Goal: Transaction & Acquisition: Book appointment/travel/reservation

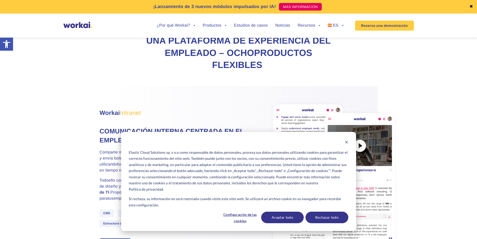
scroll to position [300, 0]
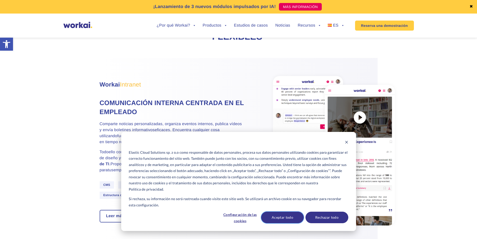
click at [290, 216] on button "Aceptar todo" at bounding box center [282, 217] width 43 height 12
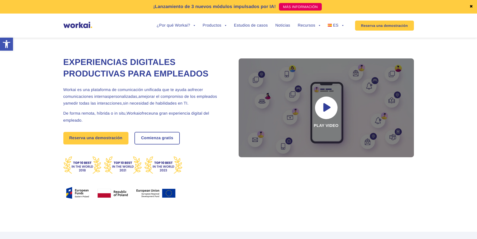
scroll to position [0, 0]
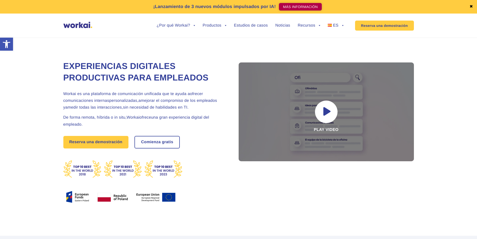
click at [314, 6] on link "MÁS INFORMACIÓN" at bounding box center [300, 7] width 43 height 8
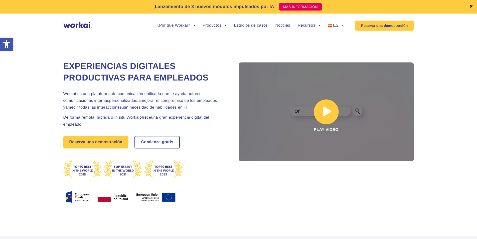
click at [310, 105] on link at bounding box center [326, 111] width 175 height 99
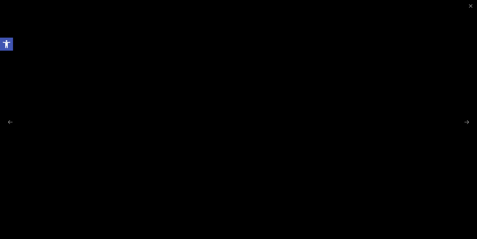
scroll to position [50, 0]
click at [467, 33] on div at bounding box center [238, 119] width 477 height 239
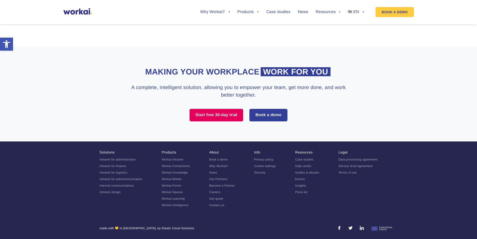
scroll to position [1367, 0]
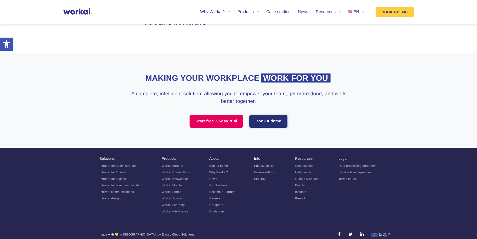
click at [260, 127] on link "Book a demo" at bounding box center [268, 121] width 38 height 13
